Goal: Task Accomplishment & Management: Complete application form

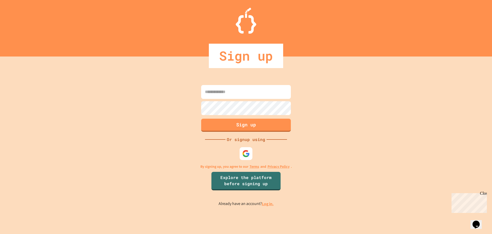
click at [245, 88] on input at bounding box center [246, 92] width 90 height 14
type input "**"
click at [242, 153] on img at bounding box center [246, 153] width 8 height 8
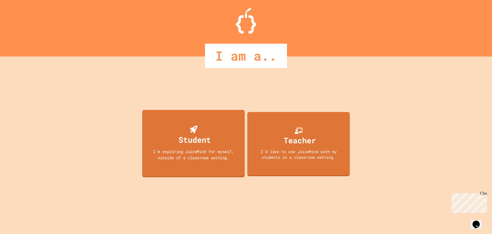
click at [204, 151] on div "I'm exploring JuiceMind for myself, outside of a classroom setting." at bounding box center [193, 154] width 92 height 12
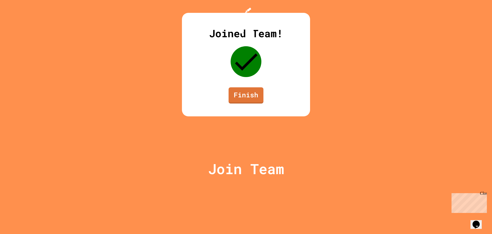
click at [238, 116] on div "Joined Team! Finish" at bounding box center [246, 64] width 128 height 103
click at [242, 103] on link "Finish" at bounding box center [245, 95] width 35 height 16
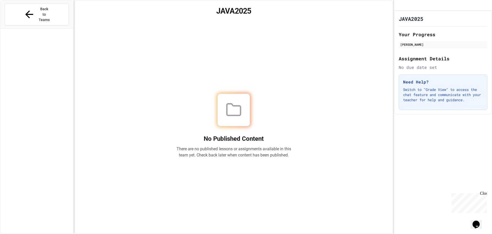
click at [435, 22] on div "JAVA2025" at bounding box center [443, 18] width 89 height 7
click at [459, 47] on div "[PERSON_NAME]" at bounding box center [444, 44] width 86 height 5
click at [399, 5] on div "My Account" at bounding box center [399, 5] width 0 height 0
click at [404, 233] on div at bounding box center [246, 234] width 492 height 0
